Goal: Task Accomplishment & Management: Manage account settings

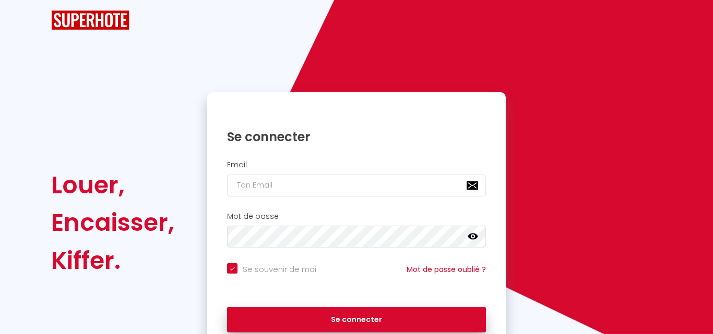
checkbox input "true"
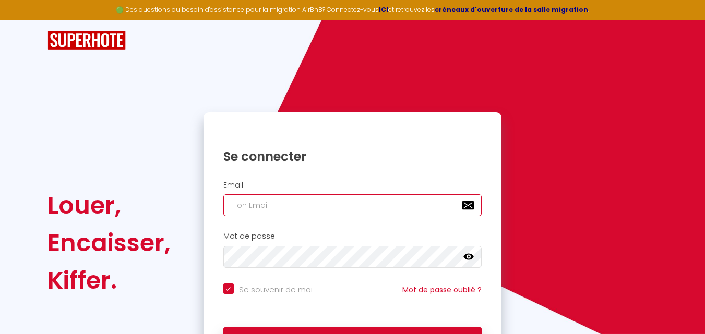
click at [270, 202] on input "email" at bounding box center [352, 206] width 259 height 22
click at [261, 210] on input "email" at bounding box center [352, 206] width 259 height 22
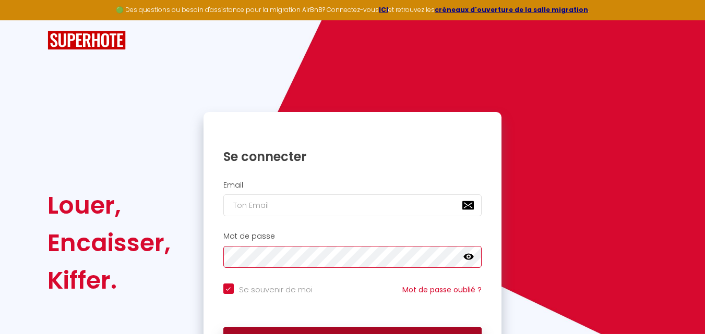
scroll to position [71, 0]
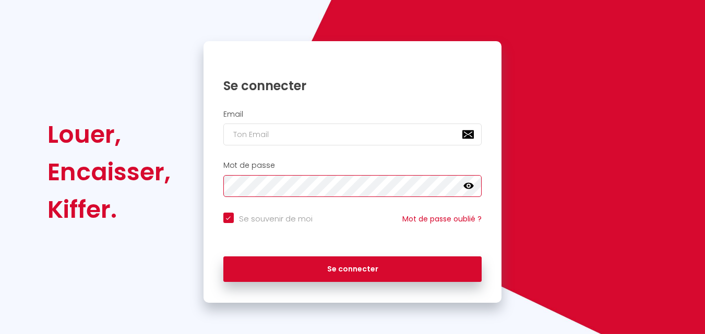
click at [220, 182] on div "Mot de passe false" at bounding box center [352, 179] width 285 height 36
checkbox input "true"
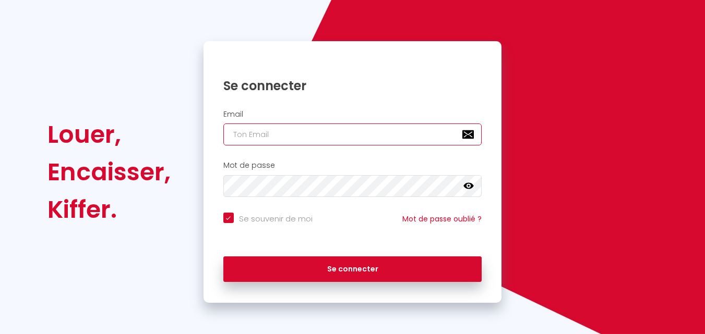
click at [312, 135] on input "email" at bounding box center [352, 135] width 259 height 22
paste input "[DOMAIN_NAME][EMAIL_ADDRESS][DOMAIN_NAME]"
type input "[DOMAIN_NAME][EMAIL_ADDRESS][DOMAIN_NAME]"
checkbox input "true"
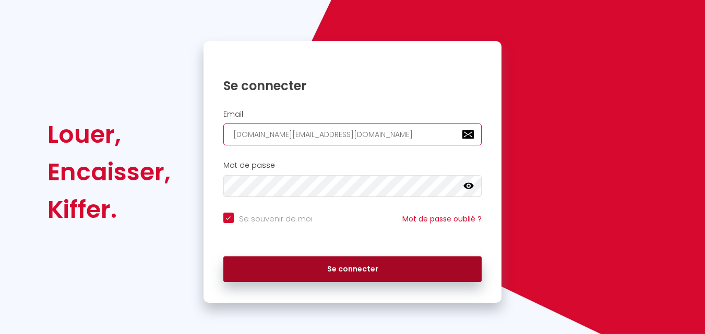
type input "[DOMAIN_NAME][EMAIL_ADDRESS][DOMAIN_NAME]"
click at [346, 274] on button "Se connecter" at bounding box center [352, 270] width 259 height 26
checkbox input "true"
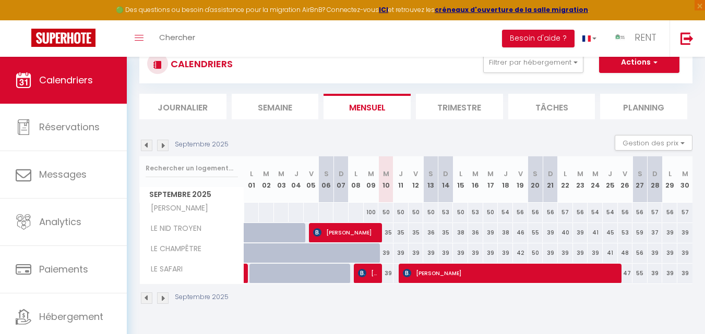
scroll to position [57, 0]
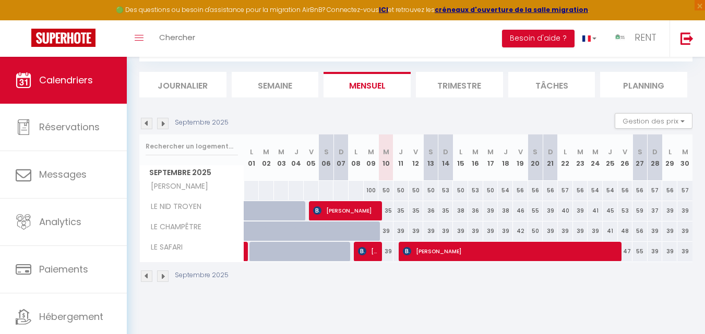
click at [161, 278] on img at bounding box center [162, 276] width 11 height 11
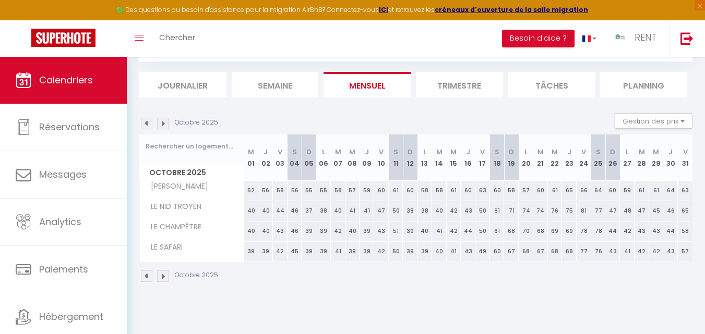
click at [161, 278] on img at bounding box center [162, 276] width 11 height 11
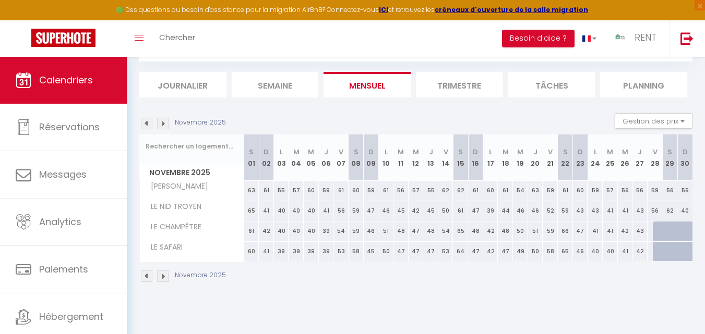
click at [161, 278] on img at bounding box center [162, 276] width 11 height 11
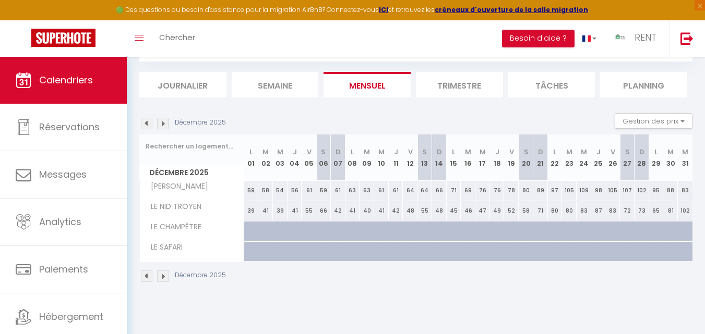
click at [147, 277] on img at bounding box center [146, 276] width 11 height 11
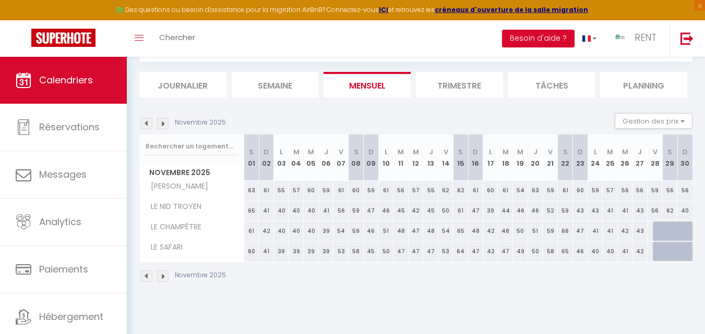
click at [147, 277] on img at bounding box center [146, 276] width 11 height 11
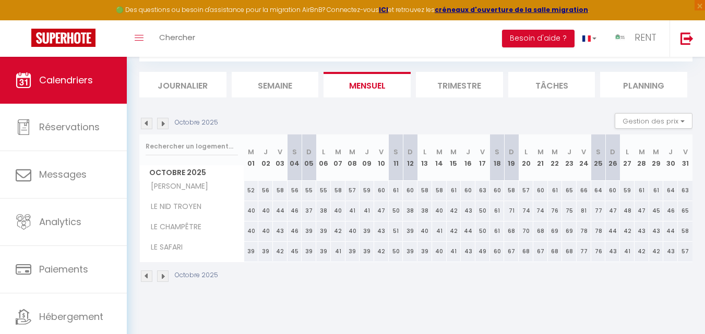
click at [147, 277] on img at bounding box center [146, 276] width 11 height 11
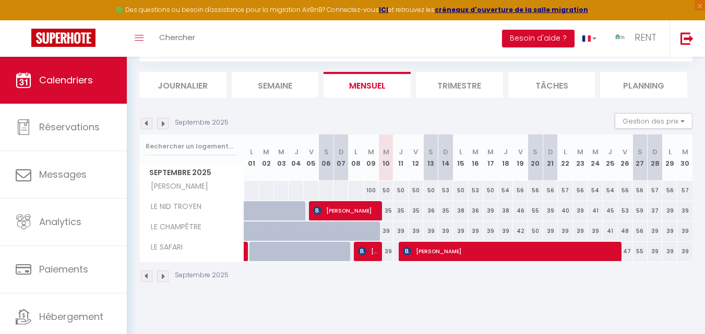
click at [319, 237] on div at bounding box center [326, 232] width 15 height 20
type input "39"
type input "[PERSON_NAME] 06 Septembre 2025"
type input "Dim 07 Septembre 2025"
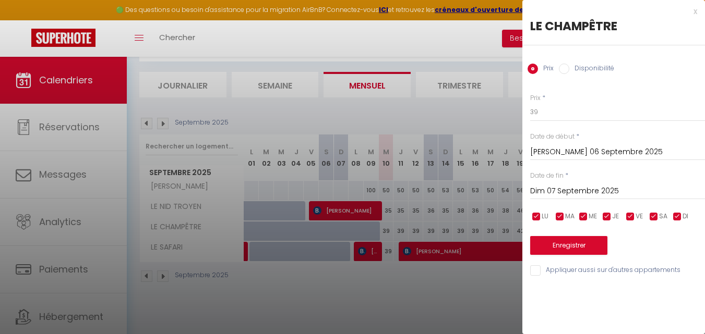
click at [318, 237] on div at bounding box center [352, 167] width 705 height 334
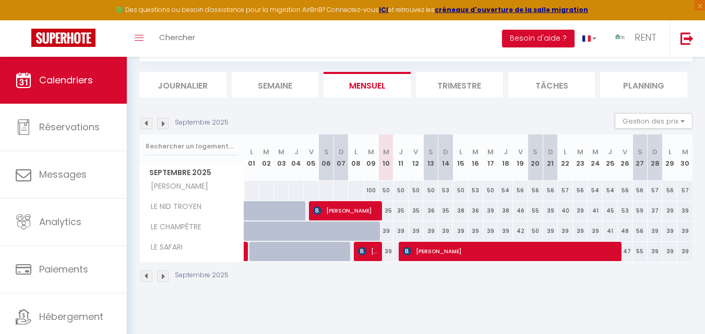
click at [149, 275] on img at bounding box center [146, 276] width 11 height 11
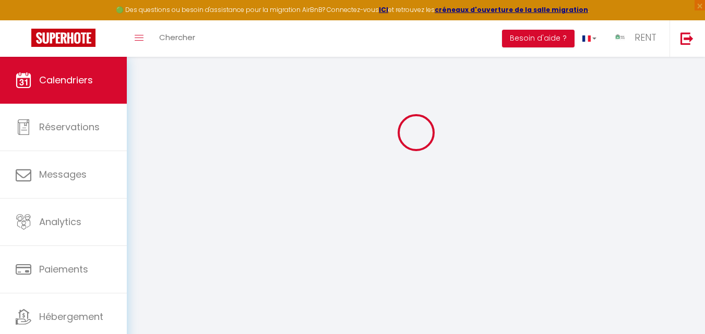
select select
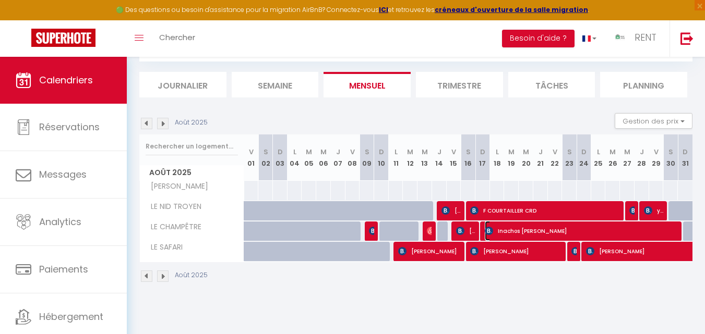
click at [533, 232] on span "Inachos [PERSON_NAME]" at bounding box center [582, 231] width 195 height 20
select select "OK"
select select "0"
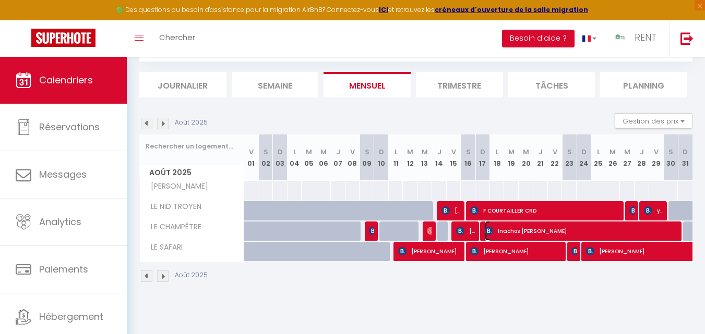
select select "1"
select select
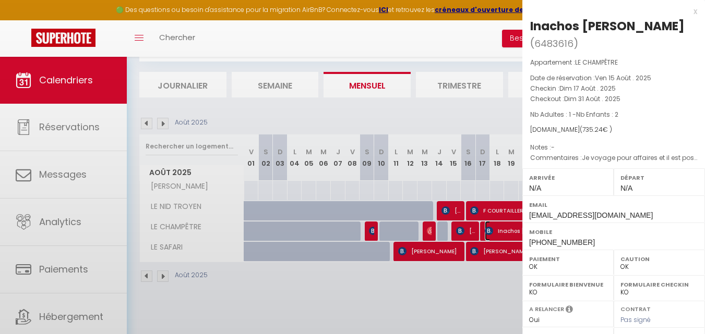
select select "4305"
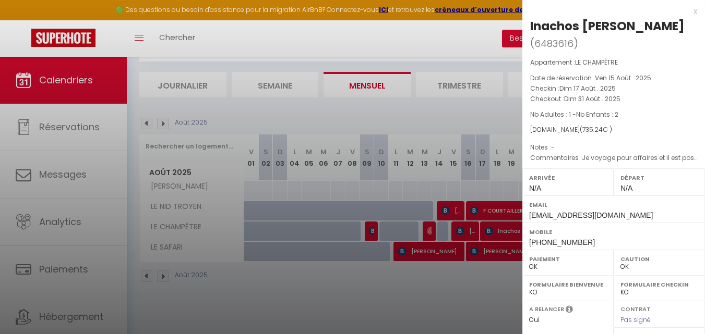
click at [444, 297] on div at bounding box center [352, 167] width 705 height 334
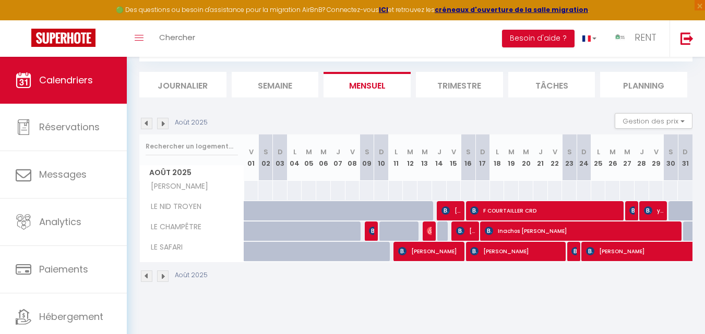
click at [165, 277] on img at bounding box center [162, 276] width 11 height 11
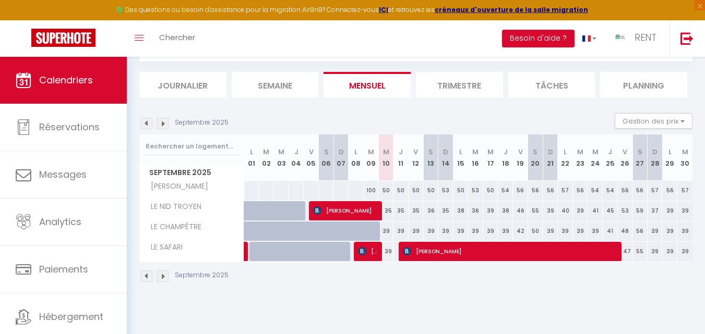
click at [165, 276] on img at bounding box center [162, 276] width 11 height 11
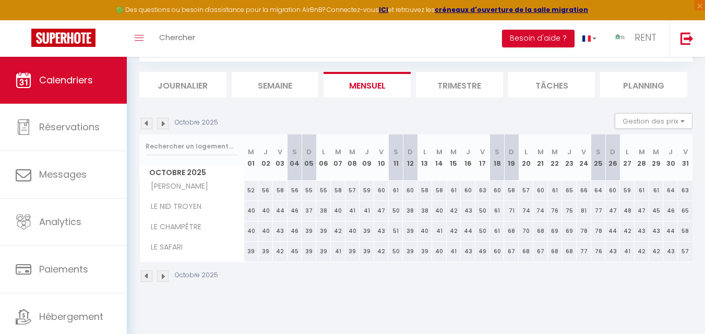
click at [165, 276] on img at bounding box center [162, 276] width 11 height 11
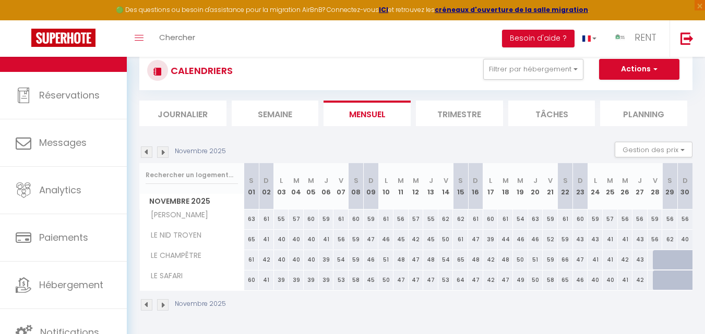
scroll to position [0, 0]
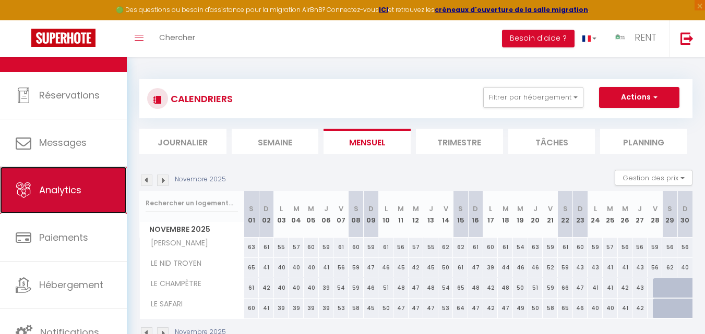
click at [65, 194] on span "Analytics" at bounding box center [60, 190] width 42 height 13
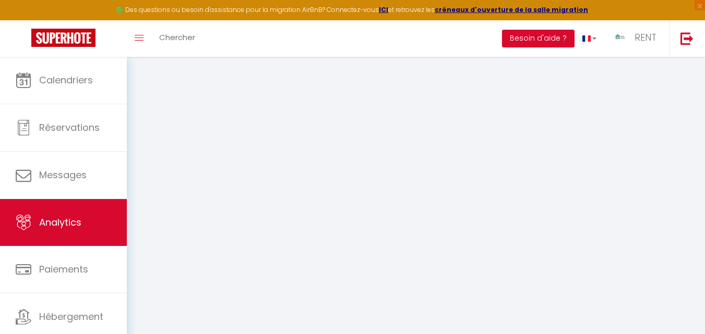
select select "2025"
select select "9"
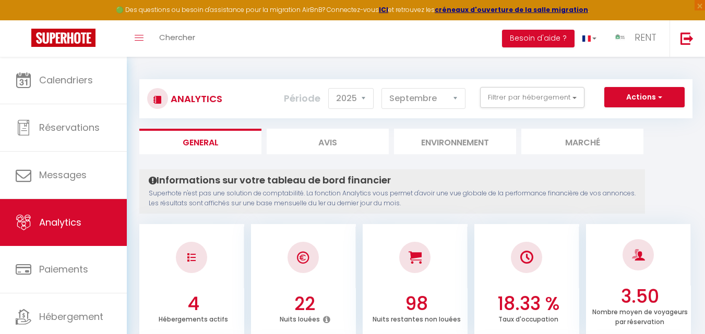
scroll to position [32, 0]
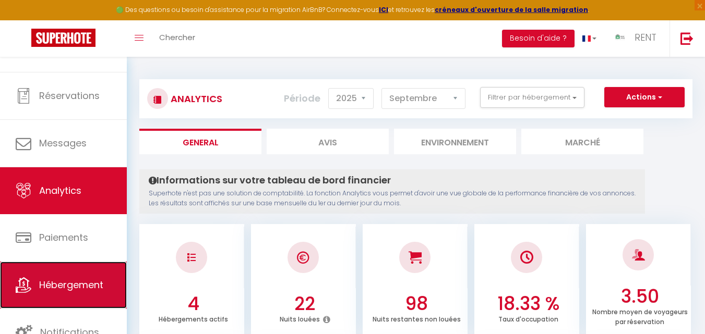
click at [66, 283] on span "Hébergement" at bounding box center [71, 285] width 64 height 13
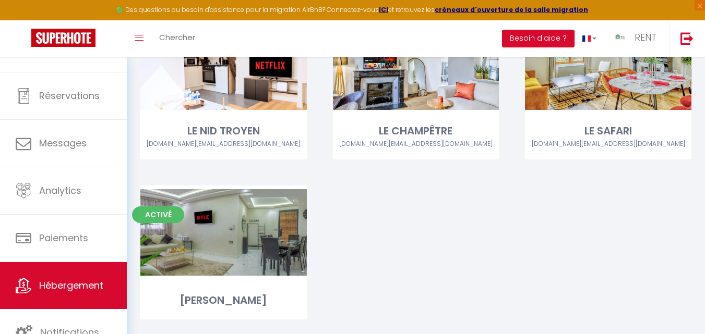
scroll to position [142, 0]
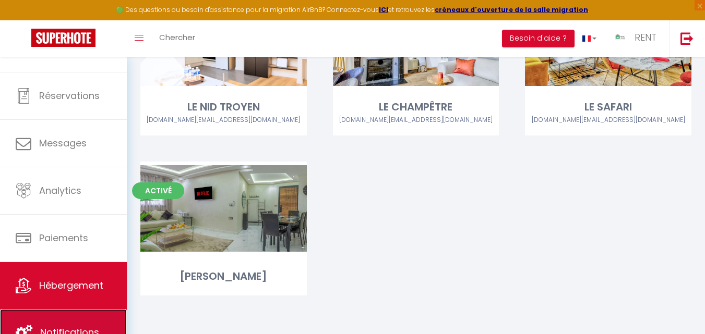
click at [81, 326] on span "Notifications" at bounding box center [69, 332] width 59 height 13
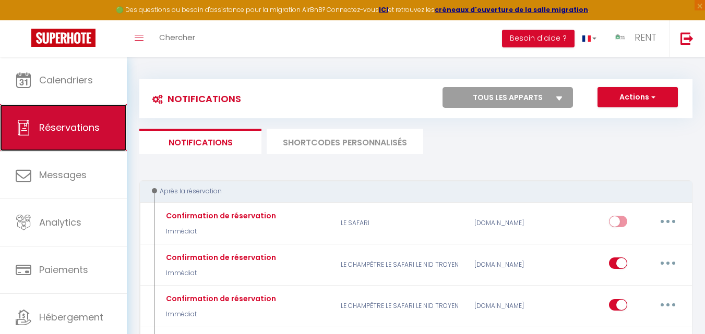
click at [87, 127] on span "Réservations" at bounding box center [69, 127] width 61 height 13
select select "not_cancelled"
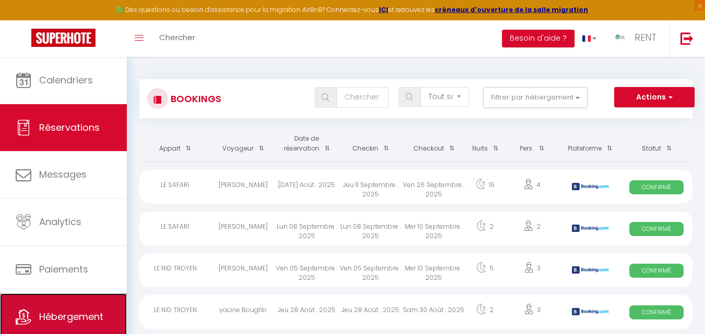
click at [66, 316] on span "Hébergement" at bounding box center [71, 316] width 64 height 13
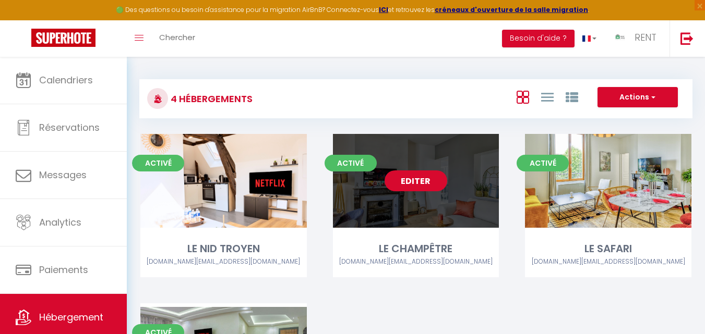
click at [411, 179] on link "Editer" at bounding box center [416, 181] width 63 height 21
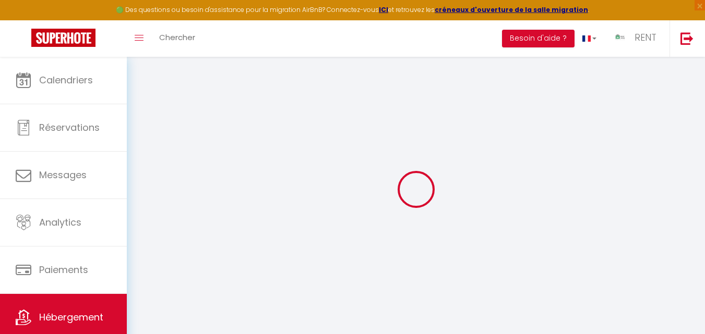
select select
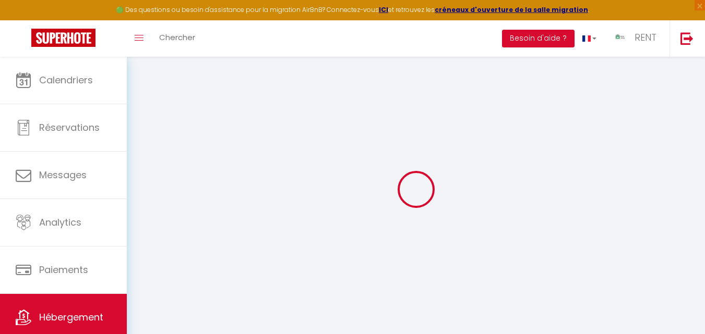
select select
checkbox input "false"
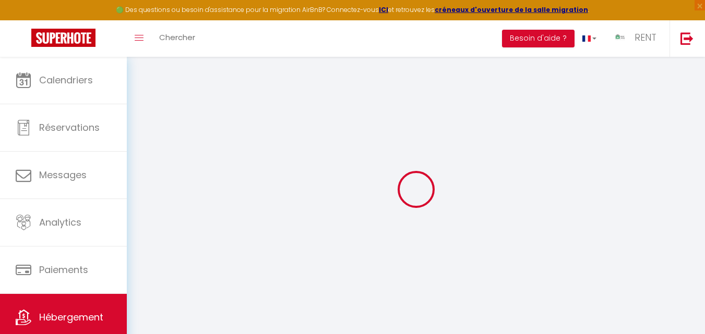
select select
type input "LE CHAMPÊTRE"
type input "RENT IMMO"
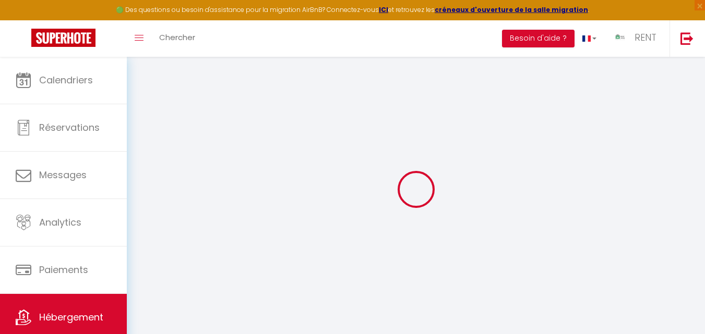
type input "[STREET_ADDRESS][PERSON_NAME]"
type input "21000"
type input "[GEOGRAPHIC_DATA]"
select select "6"
select select "2"
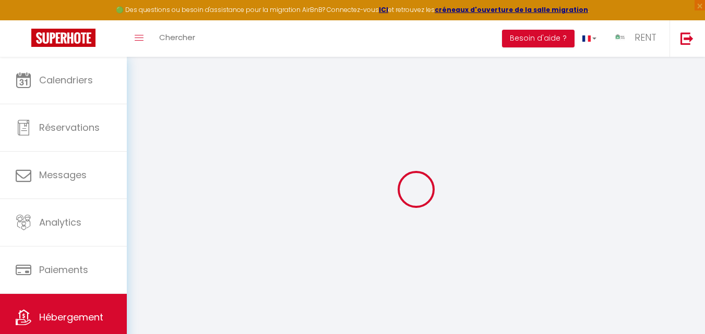
type input "75"
type input "15"
type input "55"
type input "4"
type input "1.6"
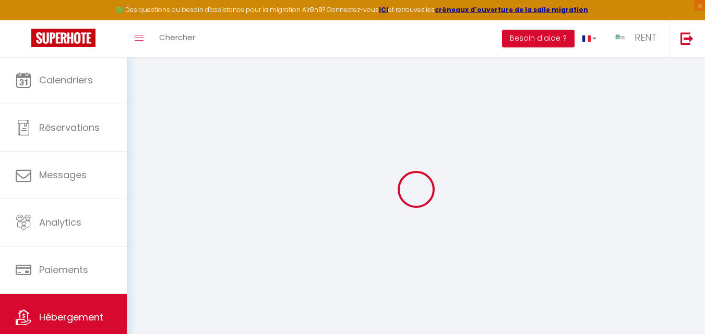
type input "500"
select select
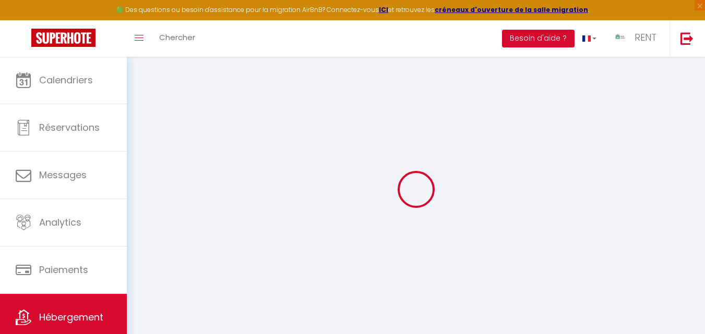
select select
type input "[STREET_ADDRESS]"
type input "10000"
type input "[GEOGRAPHIC_DATA]"
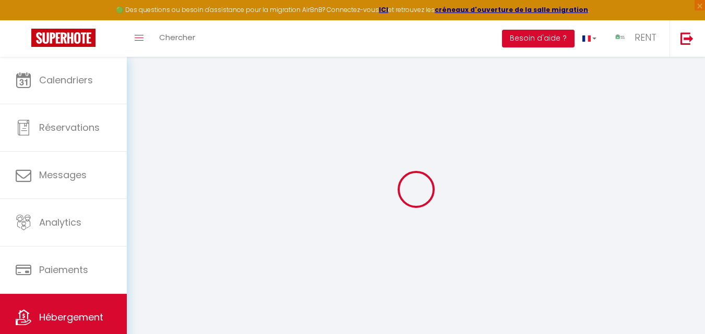
type input "[DOMAIN_NAME][EMAIL_ADDRESS][DOMAIN_NAME]"
select select "976"
checkbox input "true"
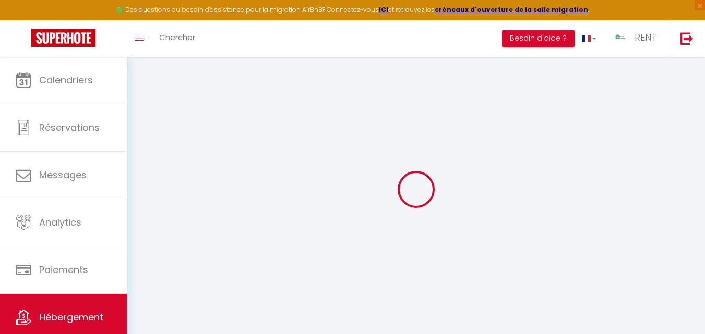
checkbox input "true"
radio input "true"
type input "0"
select select "4305"
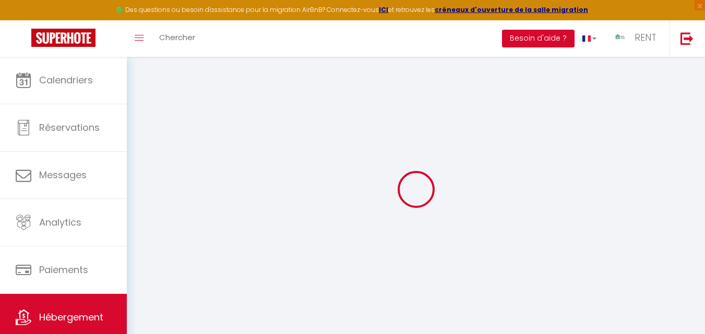
select select
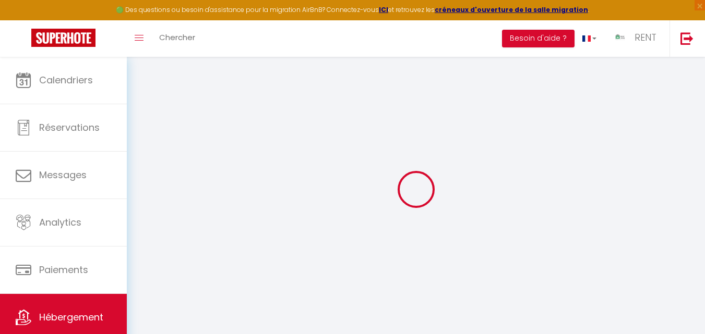
select select
checkbox input "true"
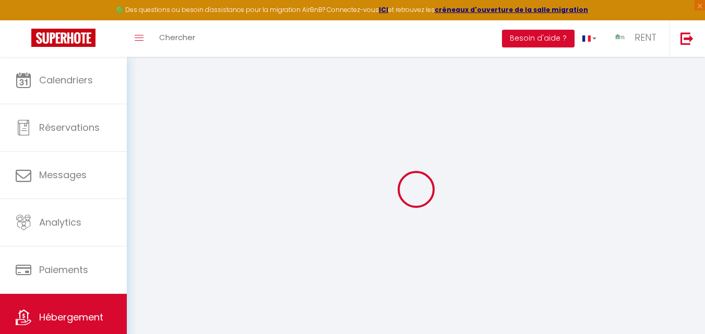
select select
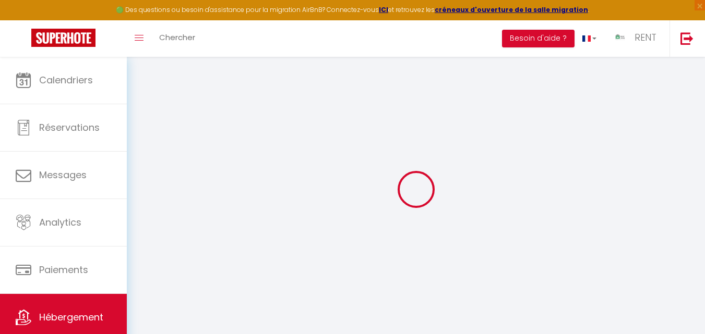
select select
checkbox input "true"
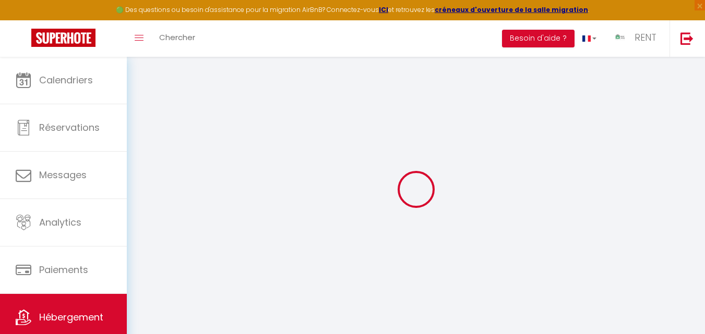
select select
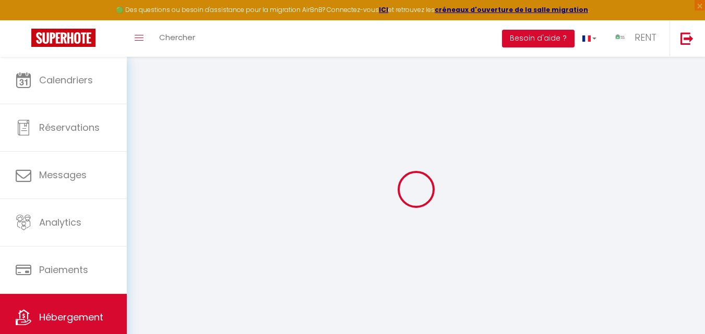
select select
checkbox input "true"
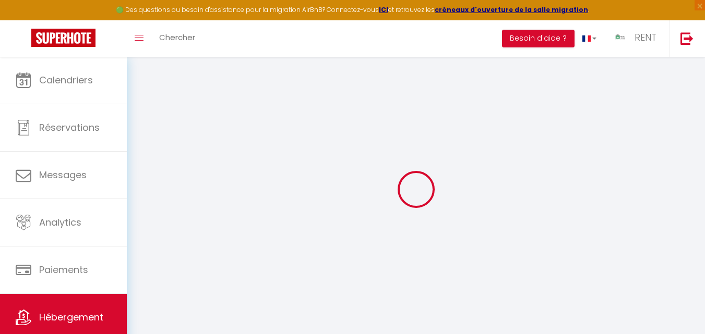
checkbox input "true"
select select "17:00"
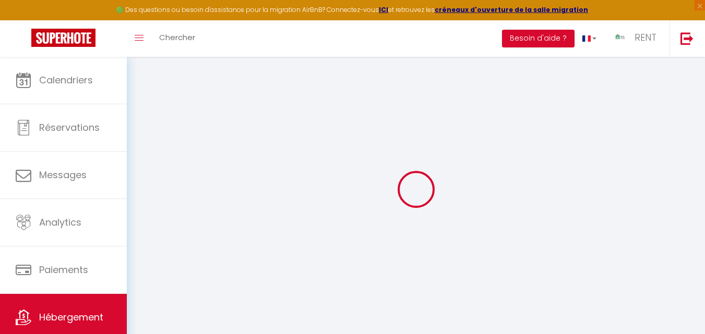
select select "23:45"
select select "11:00"
select select "30"
select select "120"
select select "22:00"
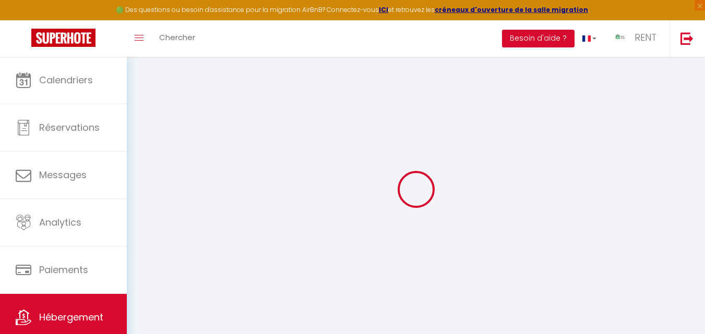
checkbox input "true"
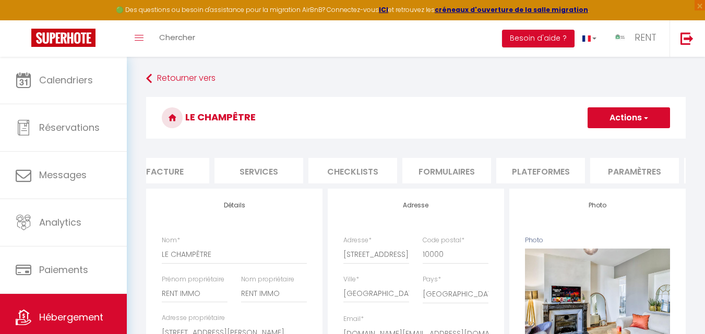
scroll to position [0, 216]
click at [540, 172] on li "Plateformes" at bounding box center [538, 171] width 89 height 26
select select
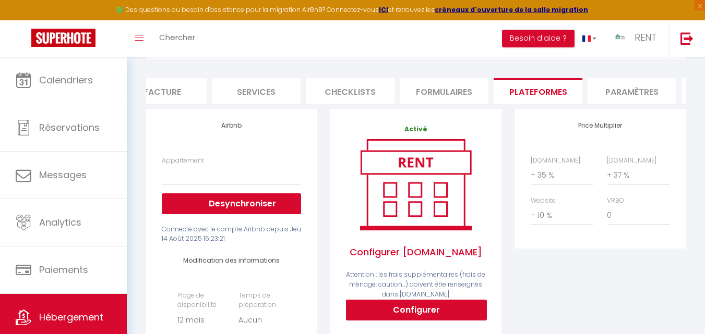
scroll to position [104, 0]
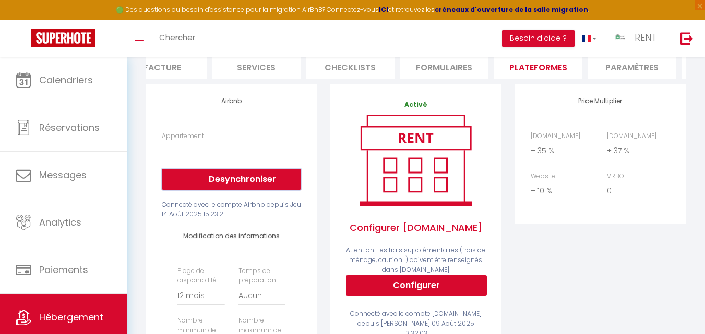
click at [243, 186] on button "Desynchroniser" at bounding box center [231, 179] width 139 height 21
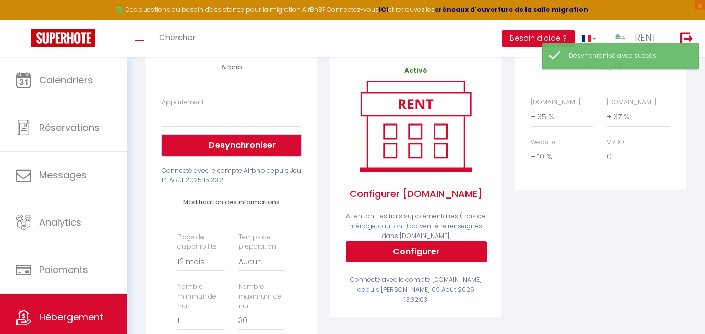
scroll to position [157, 0]
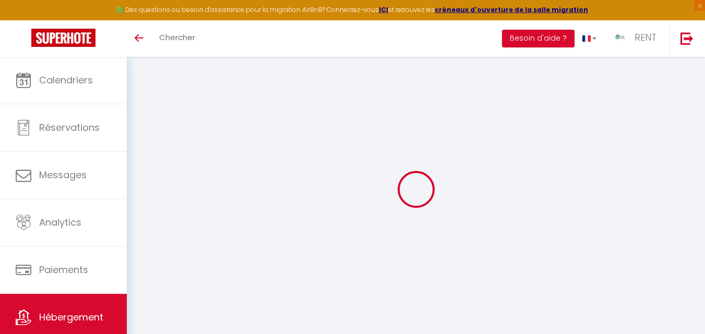
scroll to position [57, 0]
select select "+ 35 %"
select select "+ 37 %"
select select "+ 10 %"
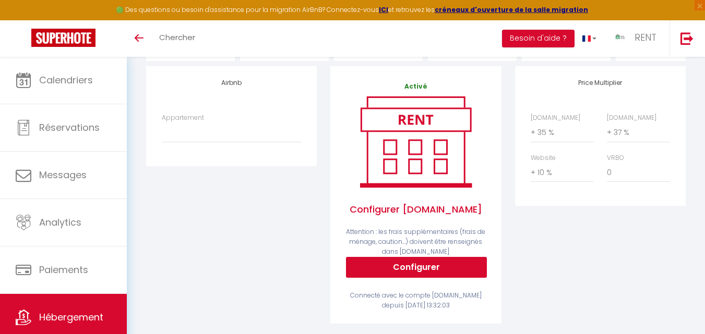
scroll to position [104, 0]
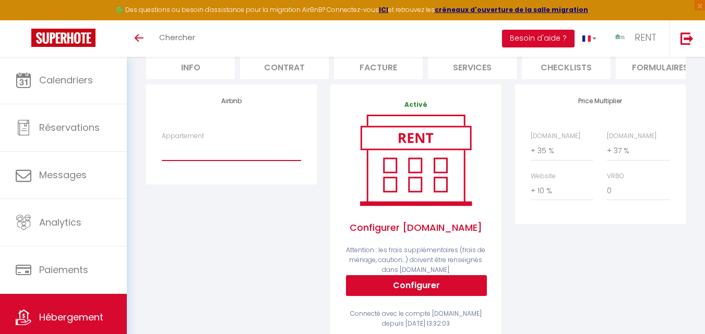
click at [213, 158] on select "Le Champêtre I Cozy + Family I [GEOGRAPHIC_DATA] - [DOMAIN_NAME][EMAIL_ADDRESS]…" at bounding box center [231, 151] width 139 height 20
select select "793-1500489210586411543"
click at [162, 149] on select "Le Champêtre I Cozy + Family I [GEOGRAPHIC_DATA] - [DOMAIN_NAME][EMAIL_ADDRESS]…" at bounding box center [231, 151] width 139 height 20
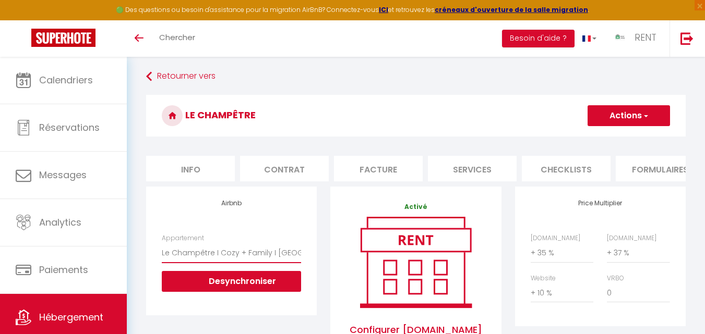
scroll to position [0, 0]
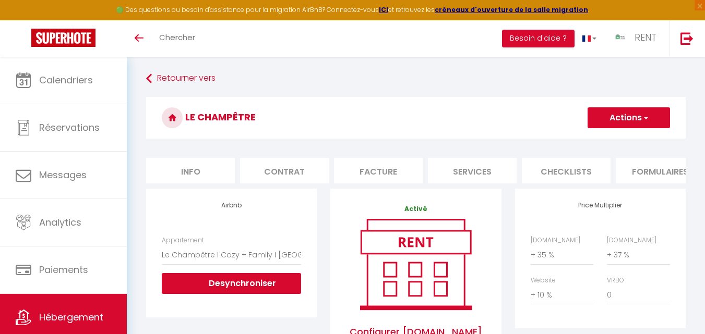
click at [660, 117] on button "Actions" at bounding box center [629, 117] width 82 height 21
click at [625, 142] on link "Enregistrer" at bounding box center [628, 141] width 82 height 14
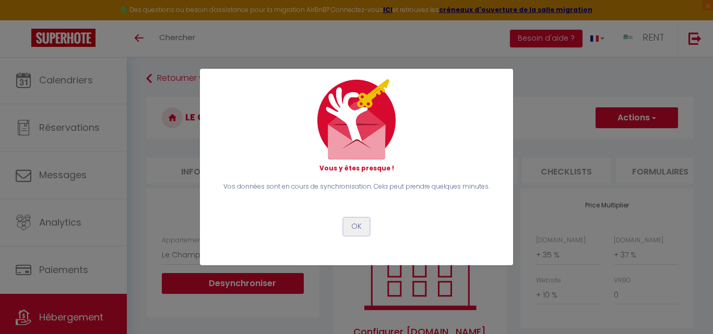
click at [352, 225] on button "OK" at bounding box center [356, 227] width 26 height 18
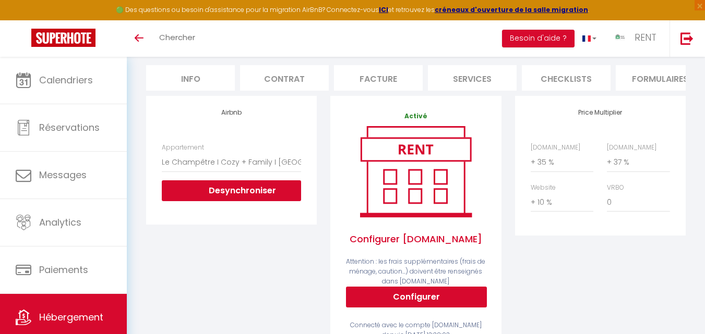
scroll to position [104, 0]
